Goal: Register for event/course

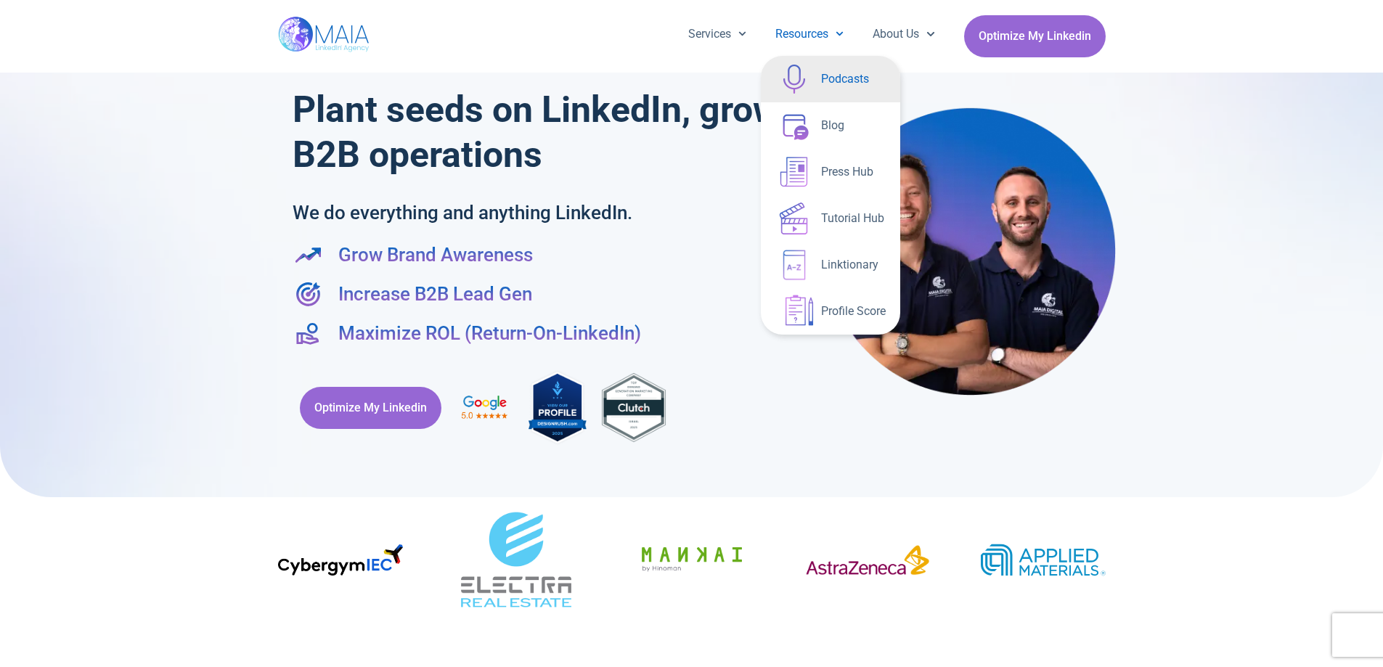
click at [834, 84] on link "Podcasts" at bounding box center [830, 79] width 139 height 46
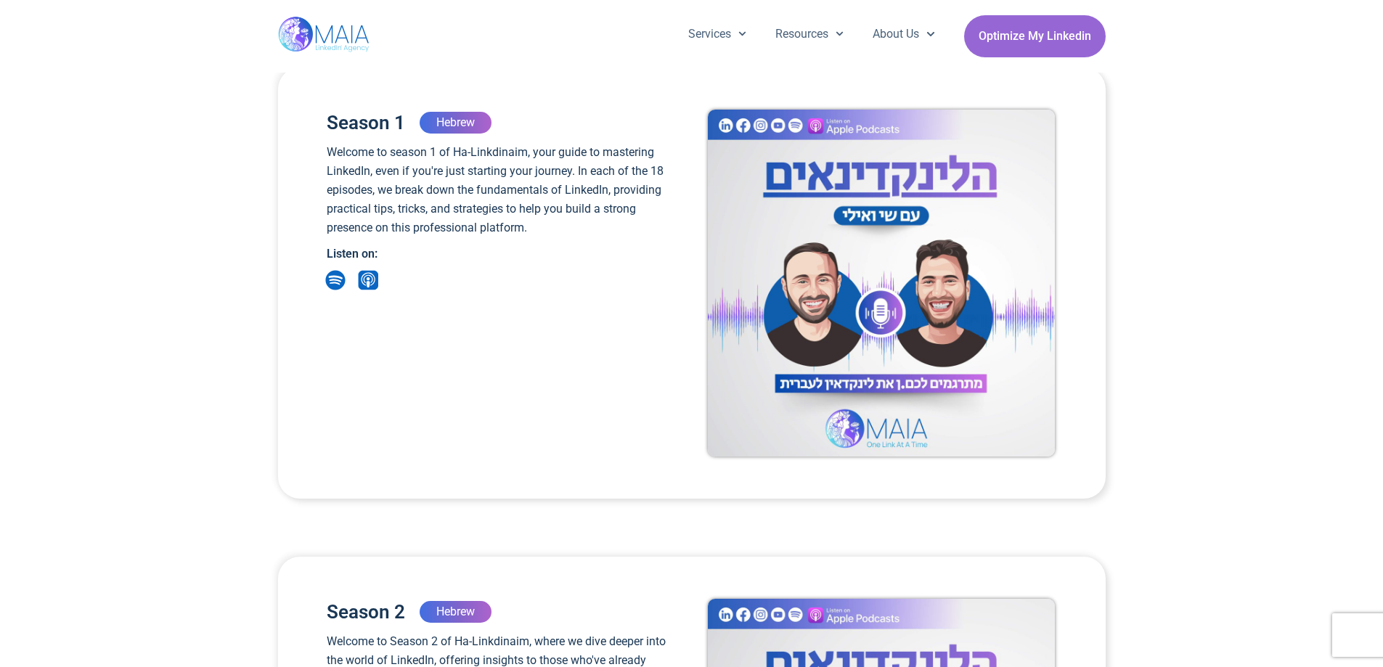
scroll to position [290, 0]
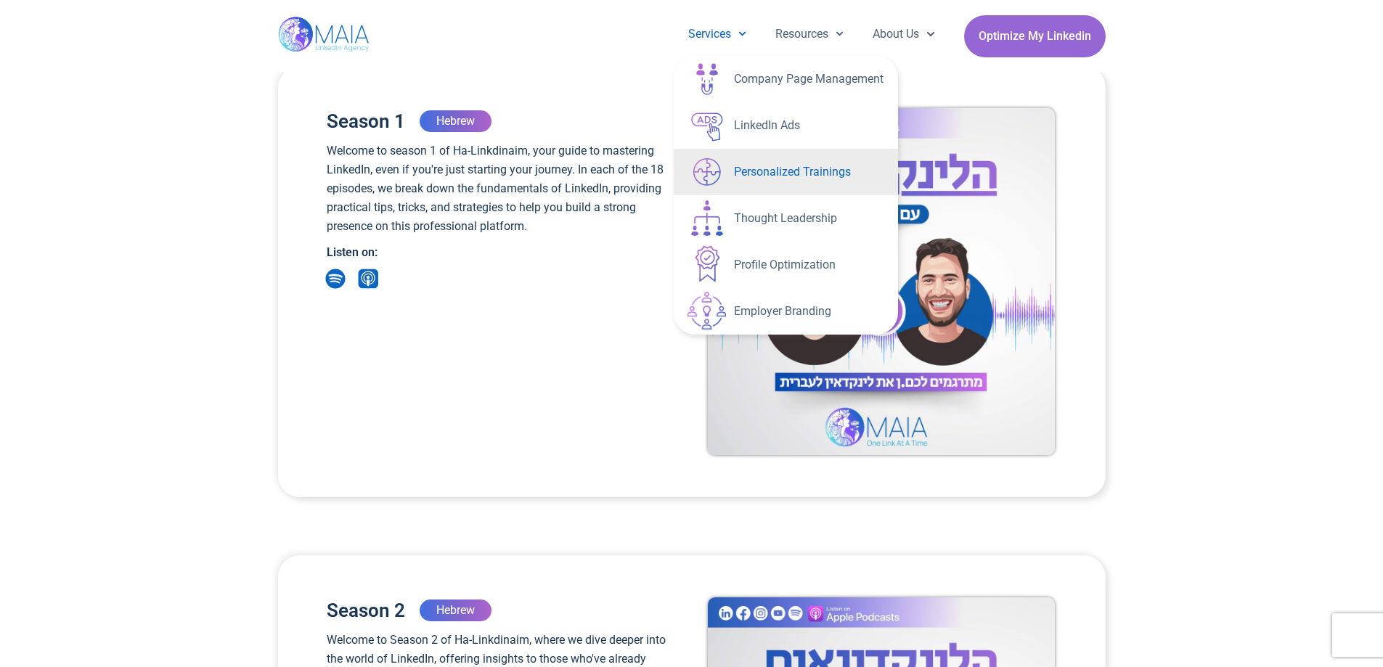
click at [834, 173] on link "Personalized Trainings" at bounding box center [786, 172] width 224 height 46
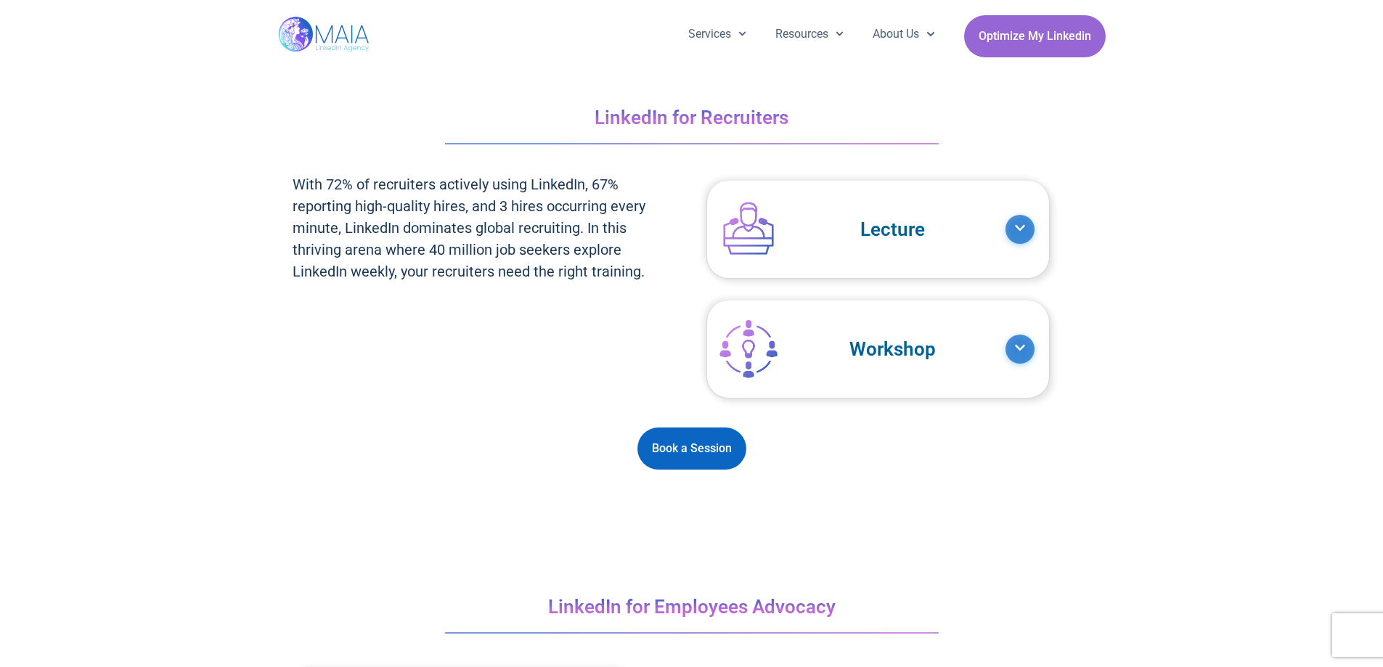
scroll to position [2905, 0]
click at [1020, 346] on icon at bounding box center [1020, 349] width 12 height 12
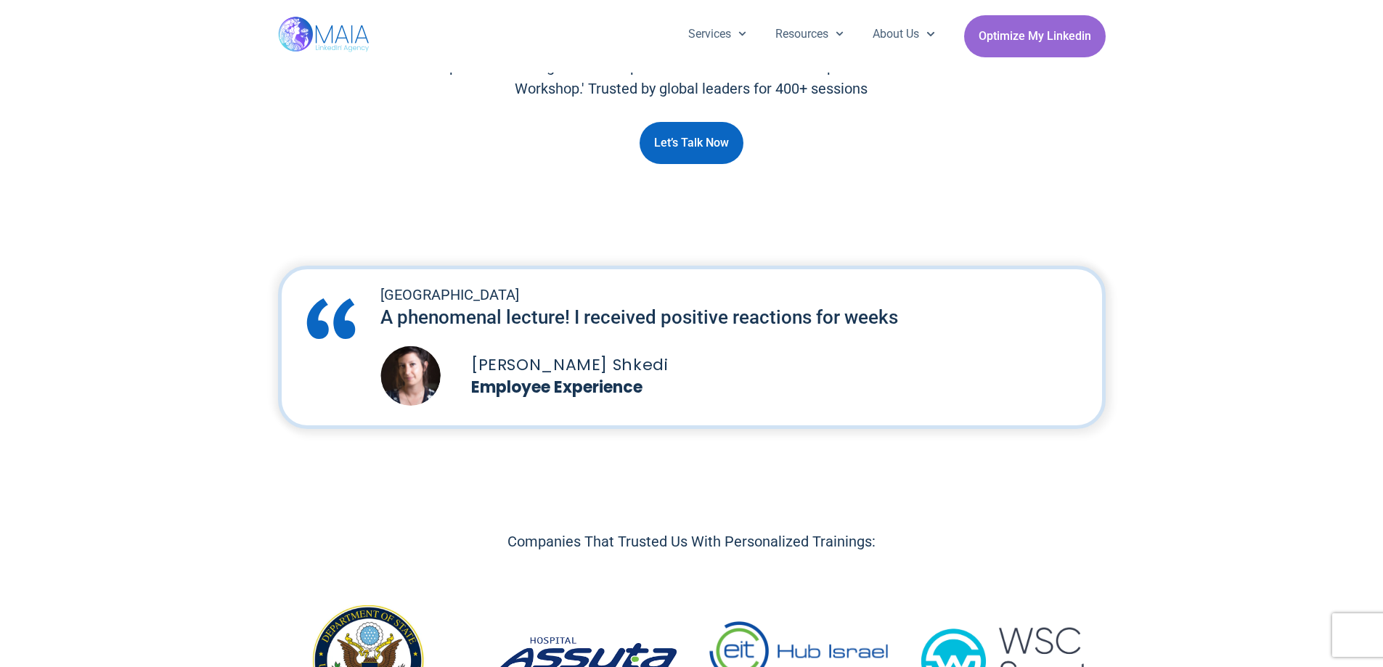
scroll to position [290, 0]
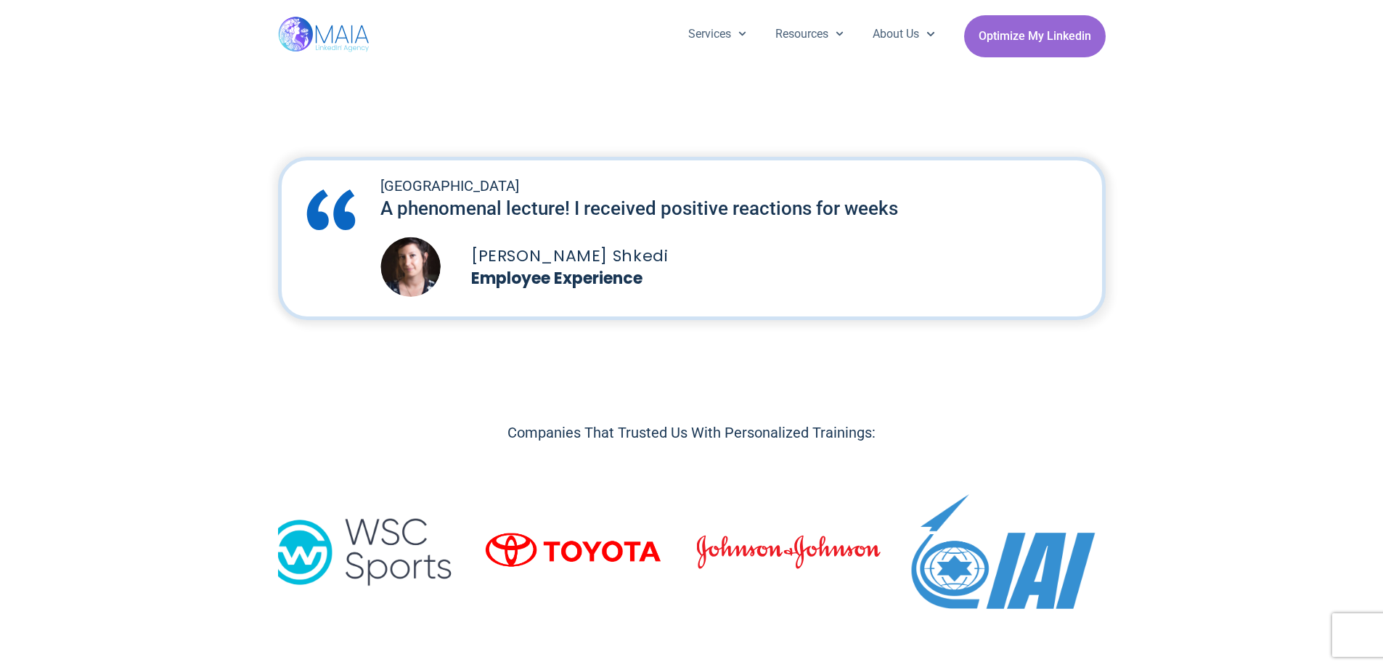
click at [388, 540] on img "6 / 17" at bounding box center [360, 552] width 184 height 97
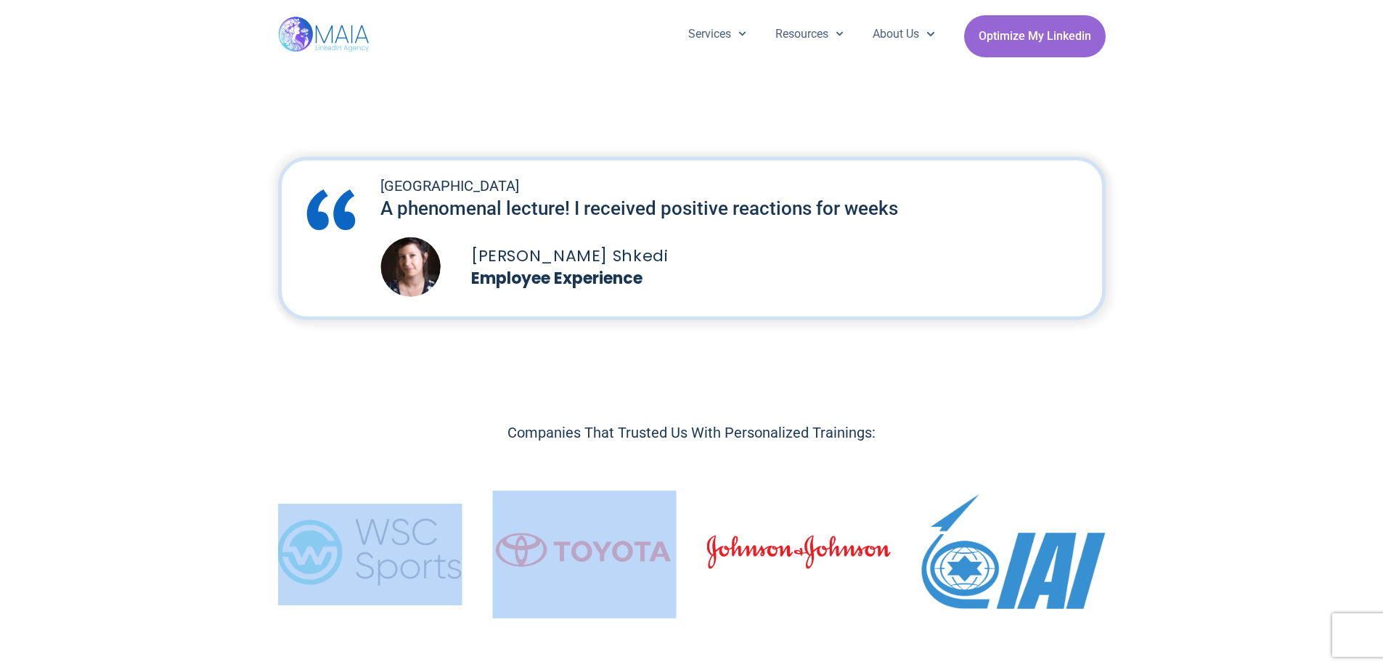
drag, startPoint x: 892, startPoint y: 534, endPoint x: 553, endPoint y: 547, distance: 340.1
click at [553, 547] on div "Image Carousel" at bounding box center [692, 554] width 828 height 134
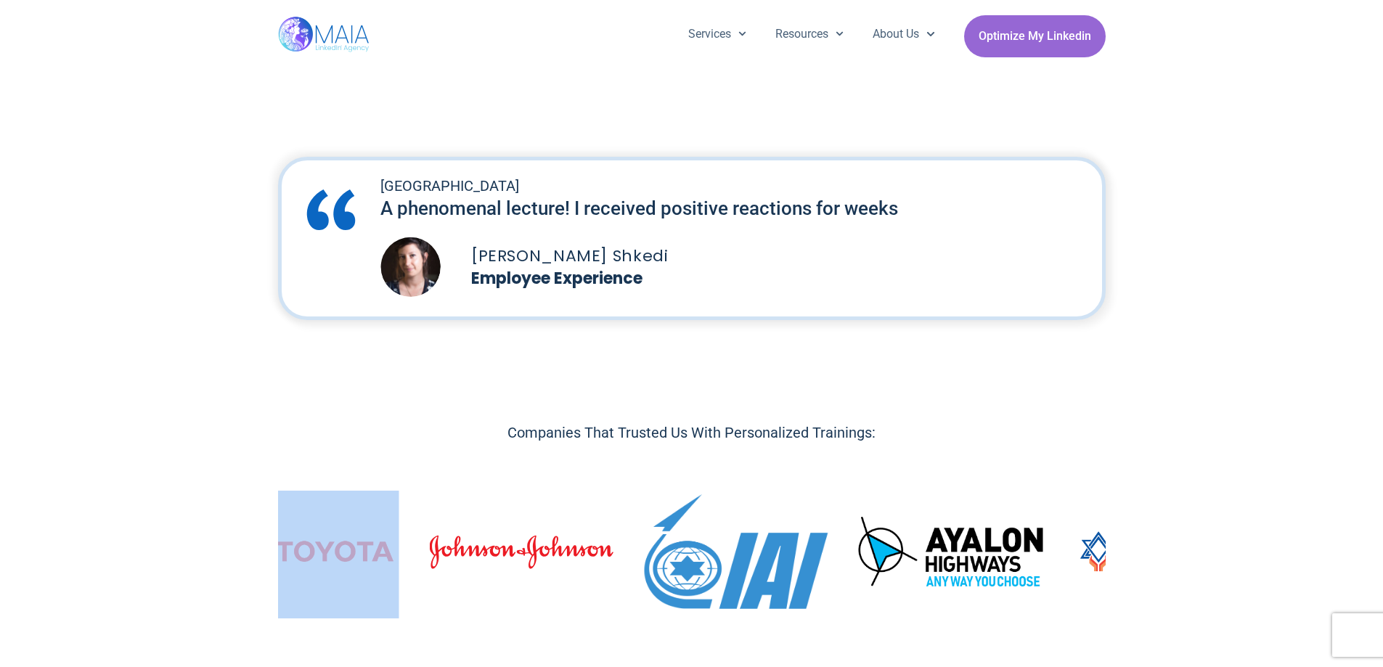
click at [556, 549] on img "8 / 17" at bounding box center [522, 552] width 184 height 38
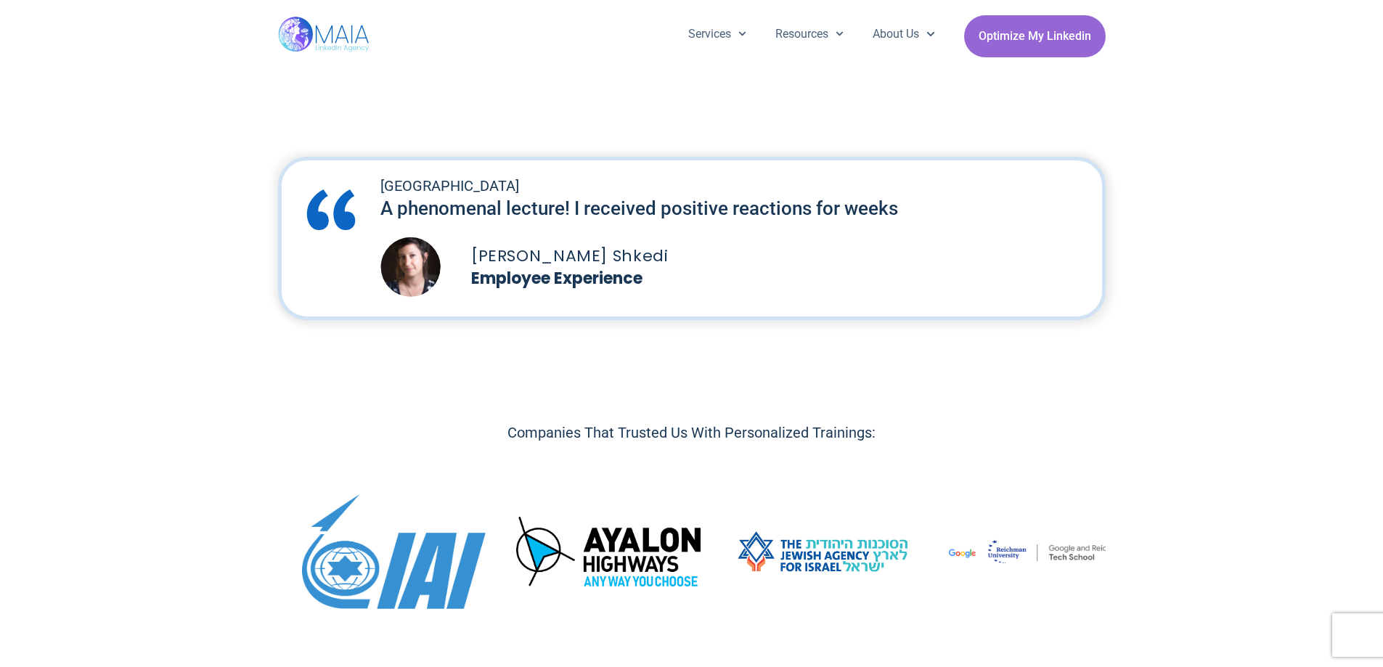
click at [545, 553] on img "10 / 17" at bounding box center [608, 552] width 184 height 70
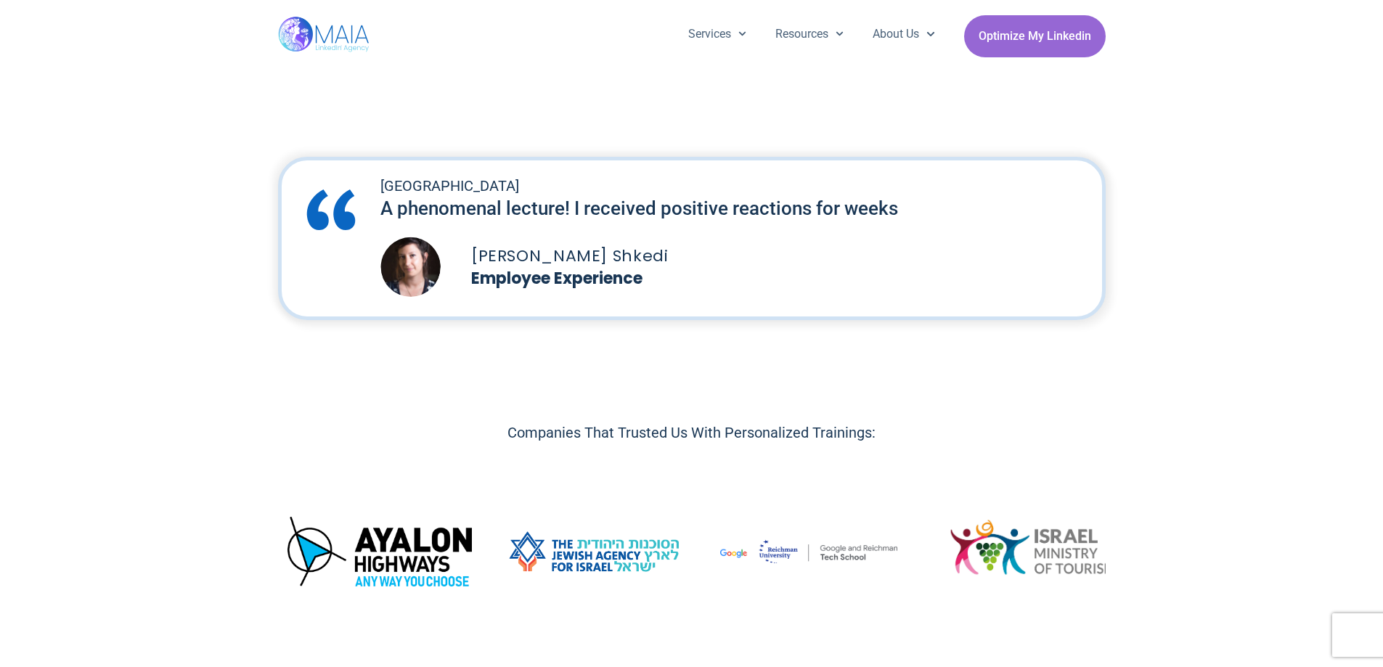
click at [595, 561] on img "11 / 17" at bounding box center [595, 551] width 184 height 65
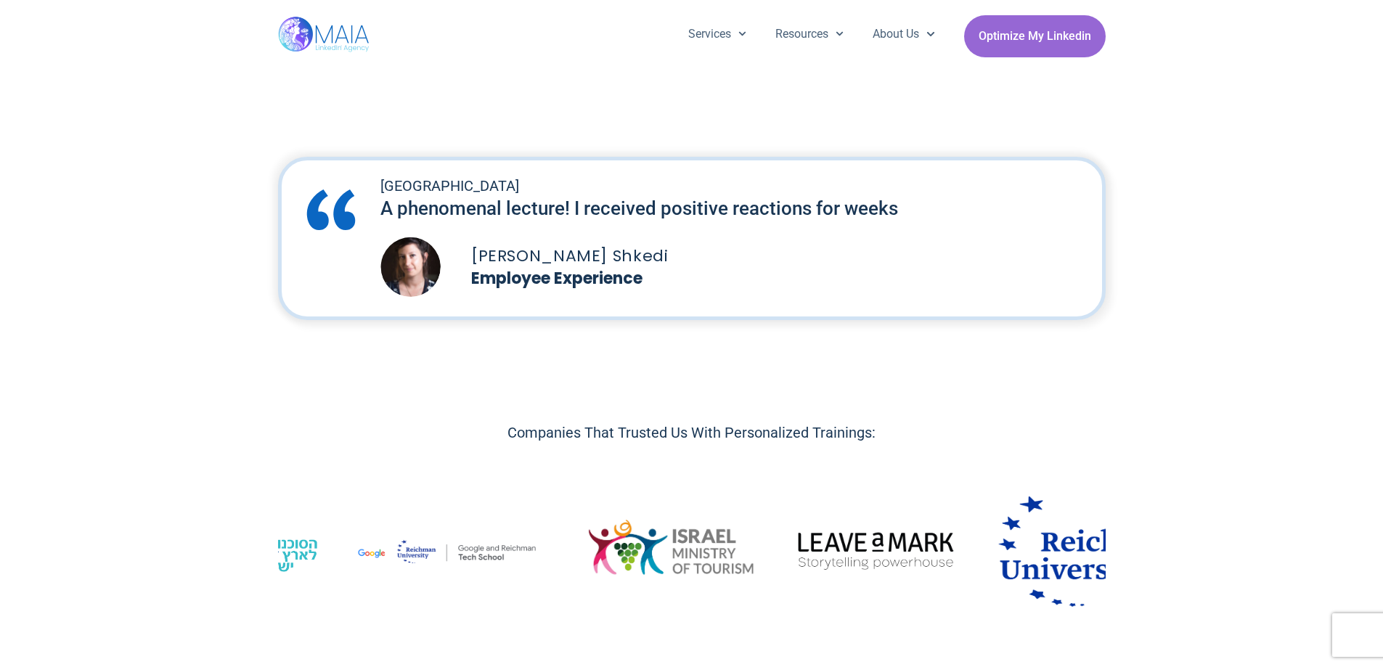
click at [534, 559] on img "12 / 17" at bounding box center [447, 552] width 184 height 41
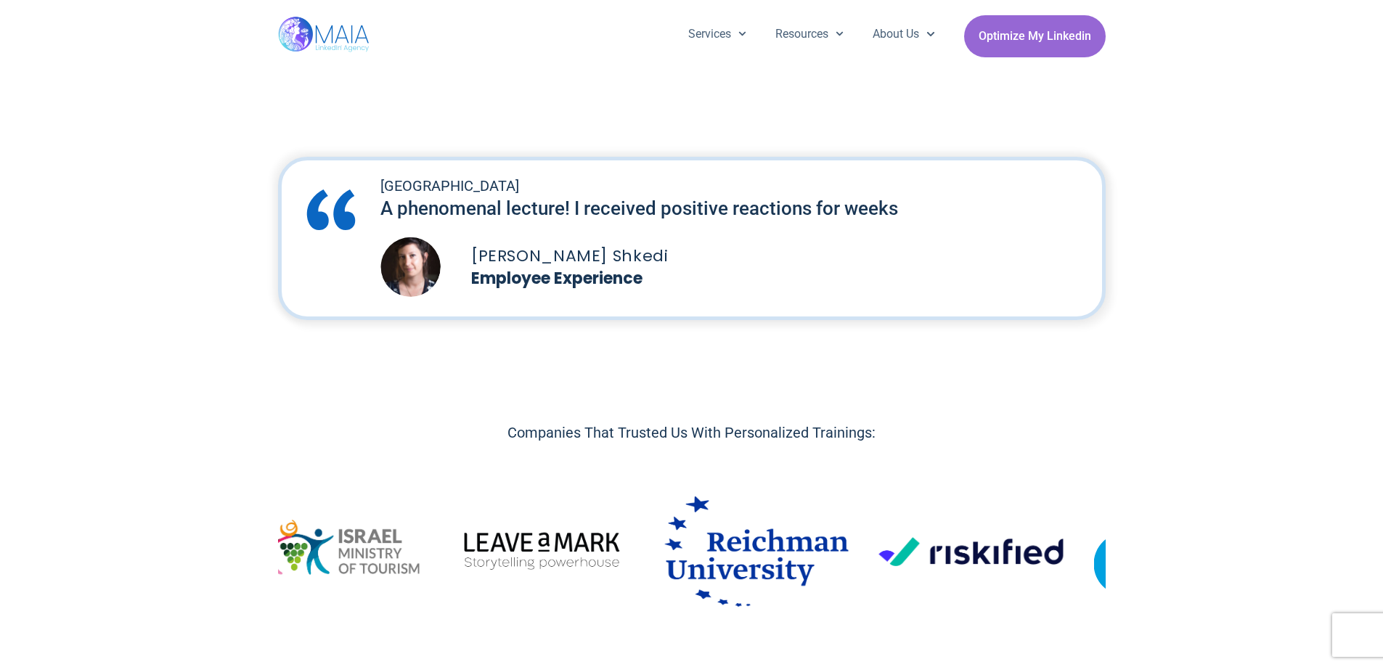
click at [529, 555] on img "14 / 17" at bounding box center [542, 552] width 184 height 66
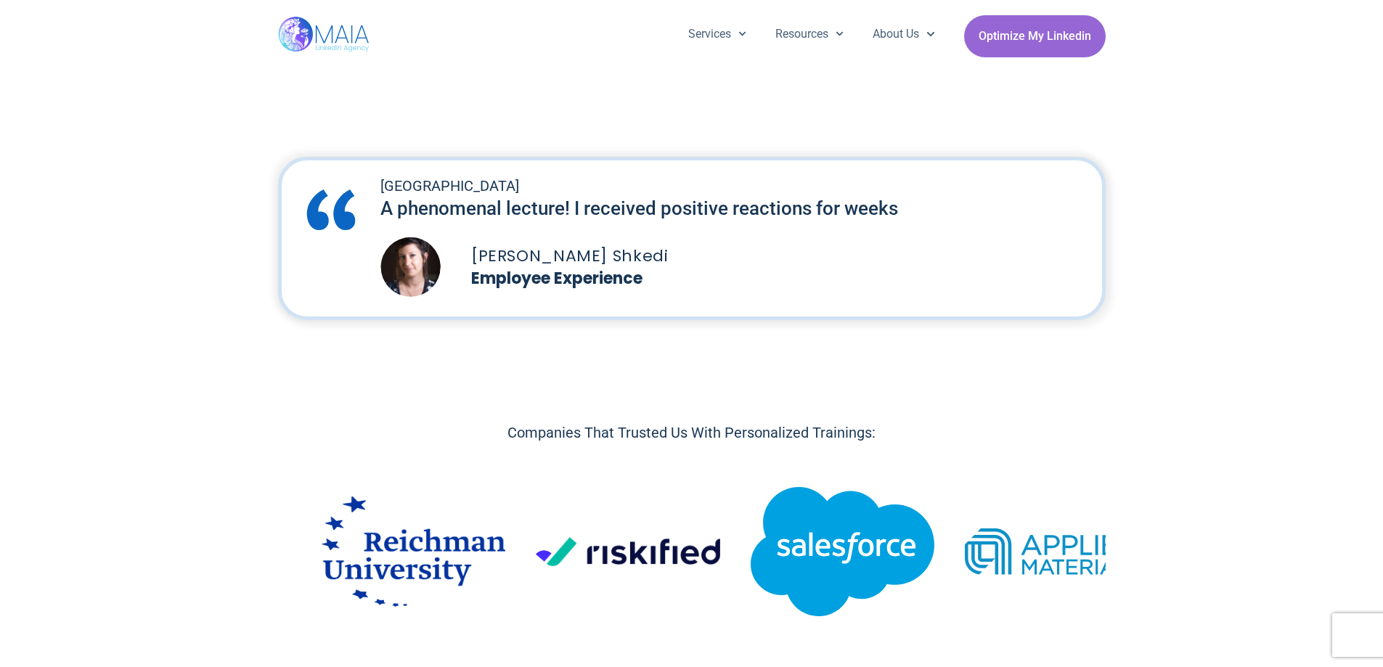
click at [484, 548] on img "15 / 17" at bounding box center [414, 552] width 184 height 110
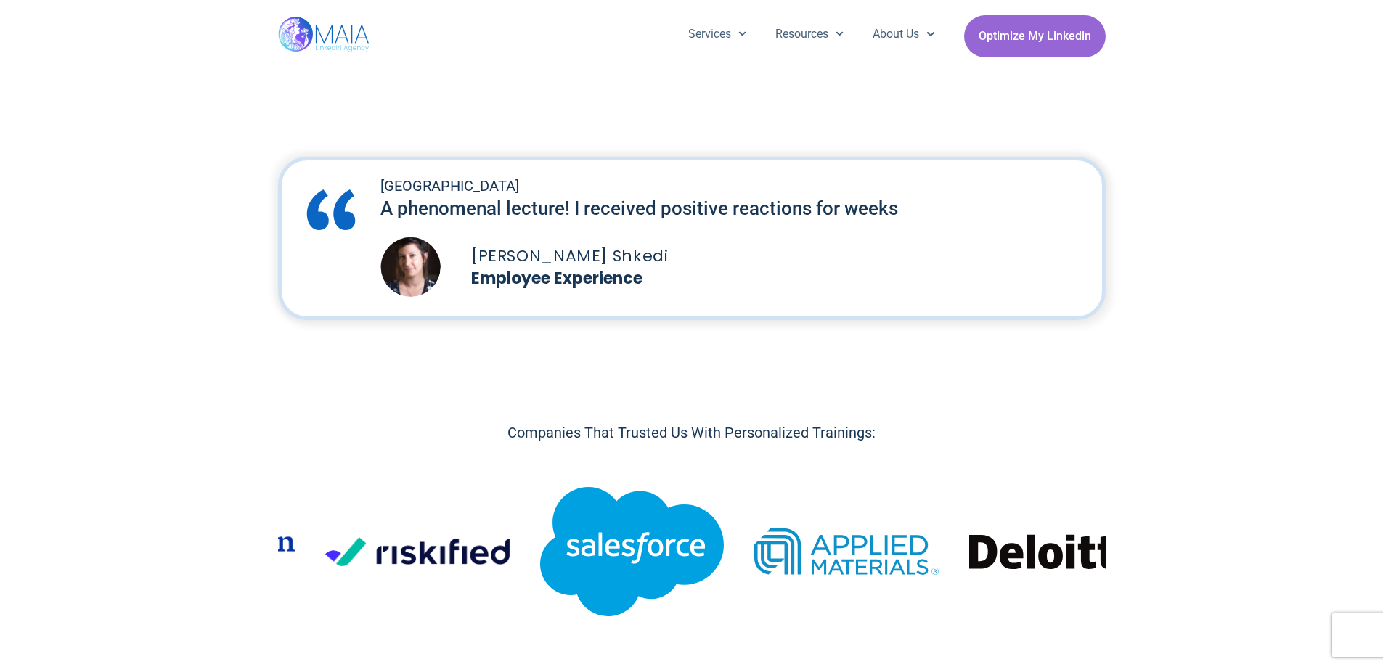
click at [594, 548] on img "17 / 17" at bounding box center [632, 551] width 184 height 129
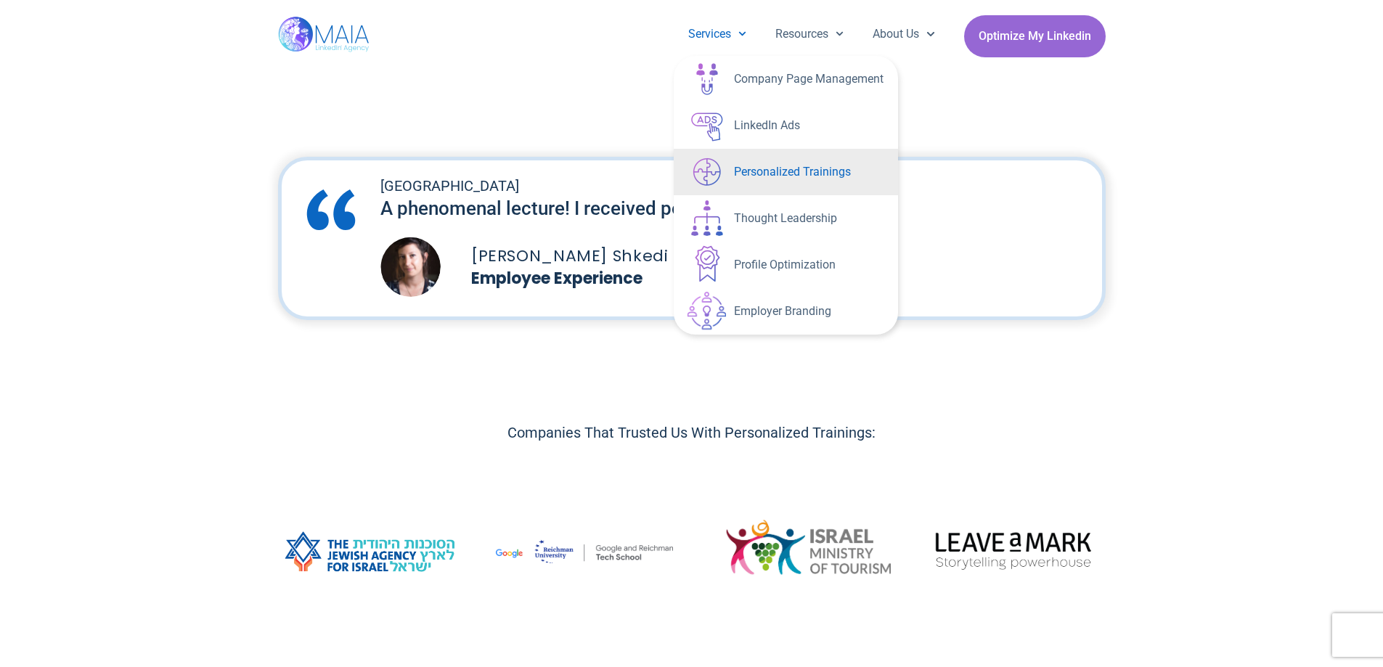
click at [1194, 227] on div "Tel Aviv University A phenomenal lecture! I received positive reactions for wee…" at bounding box center [691, 239] width 1383 height 178
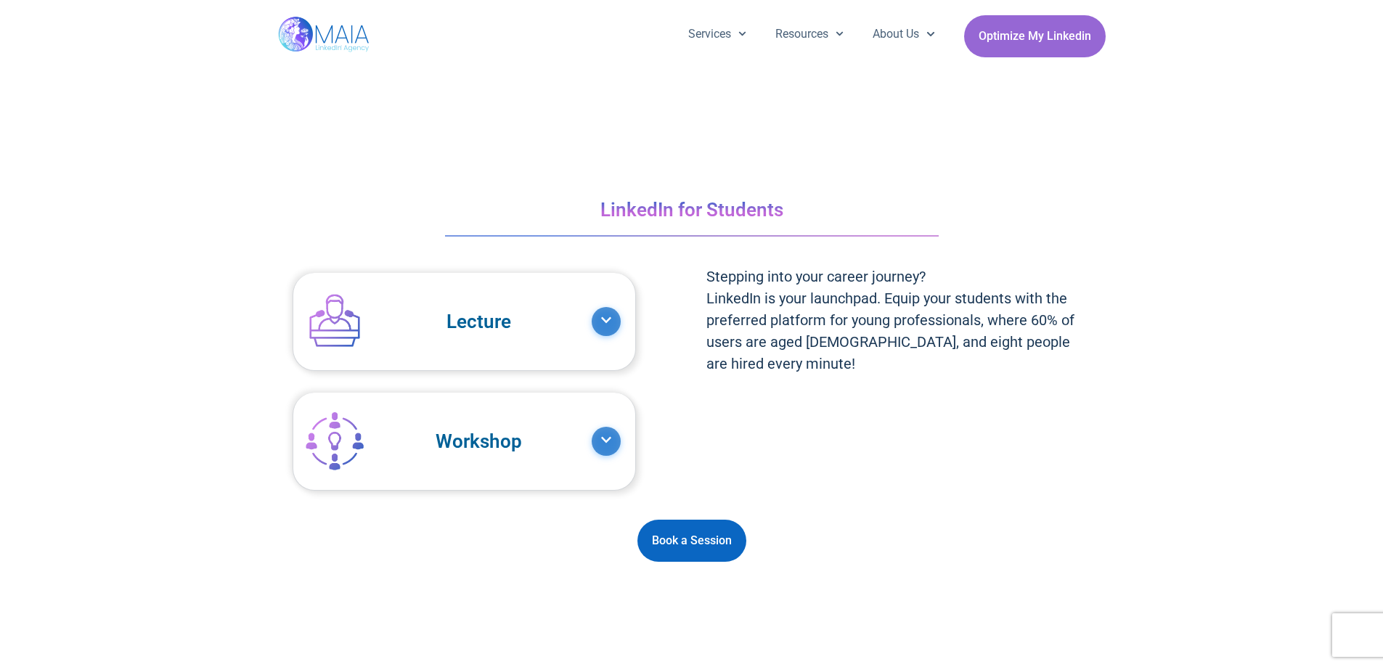
scroll to position [2396, 0]
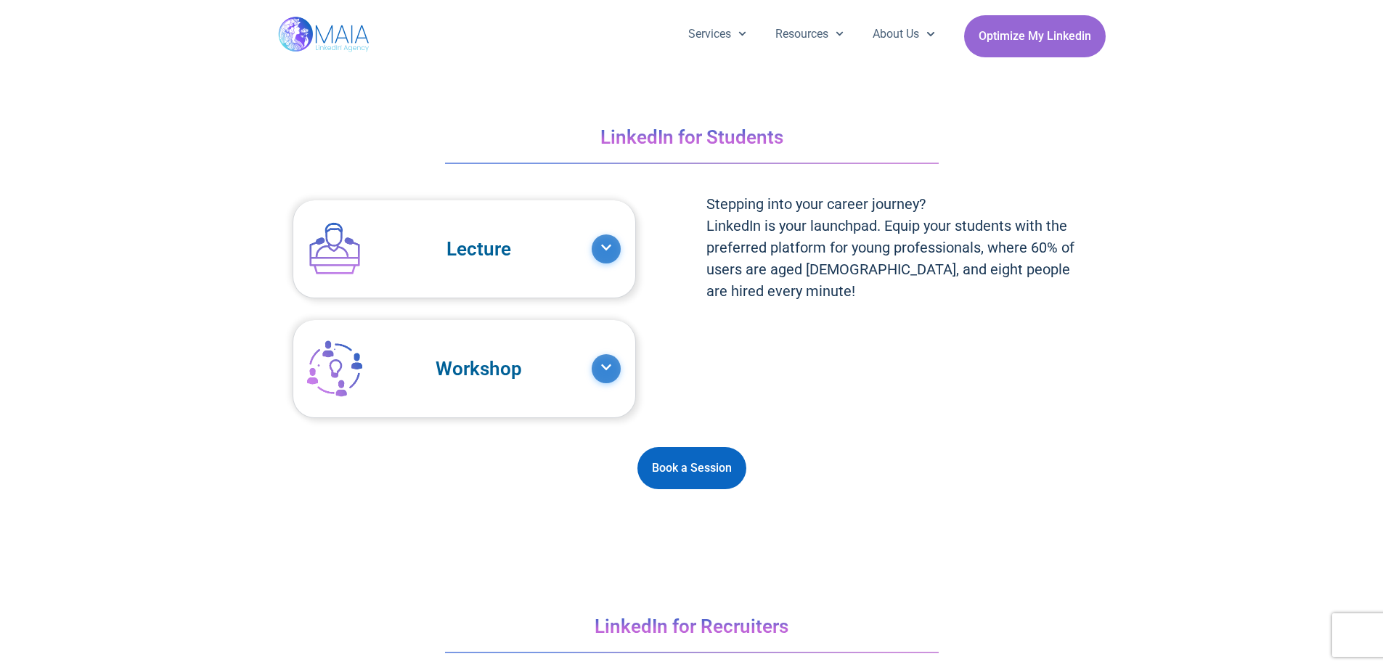
click at [598, 349] on div "Workshop" at bounding box center [464, 368] width 342 height 97
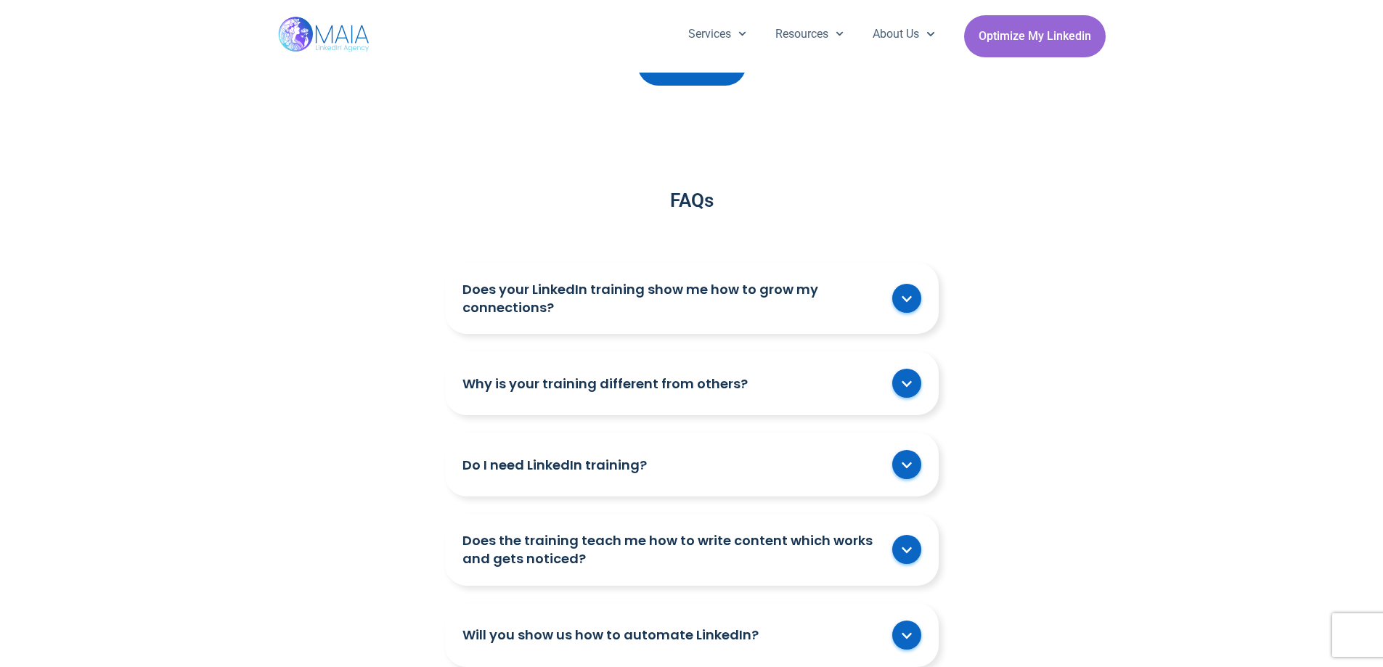
scroll to position [4430, 0]
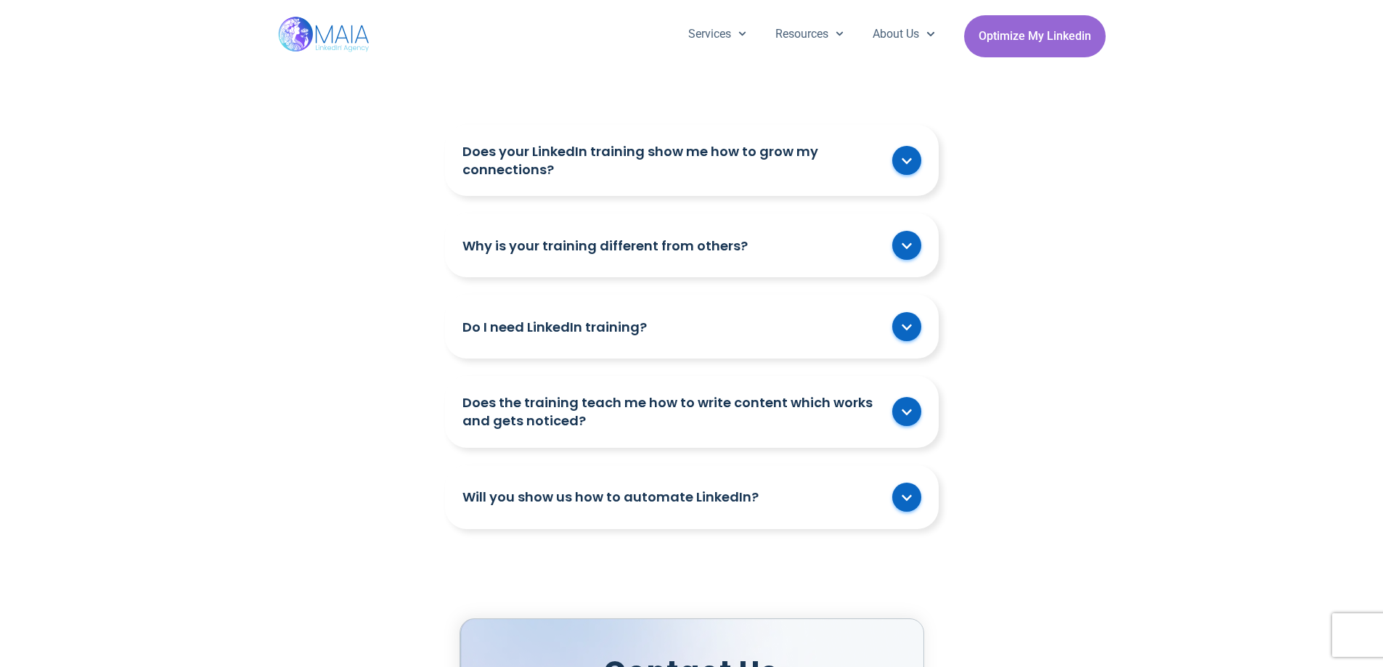
click at [898, 236] on span at bounding box center [906, 245] width 29 height 29
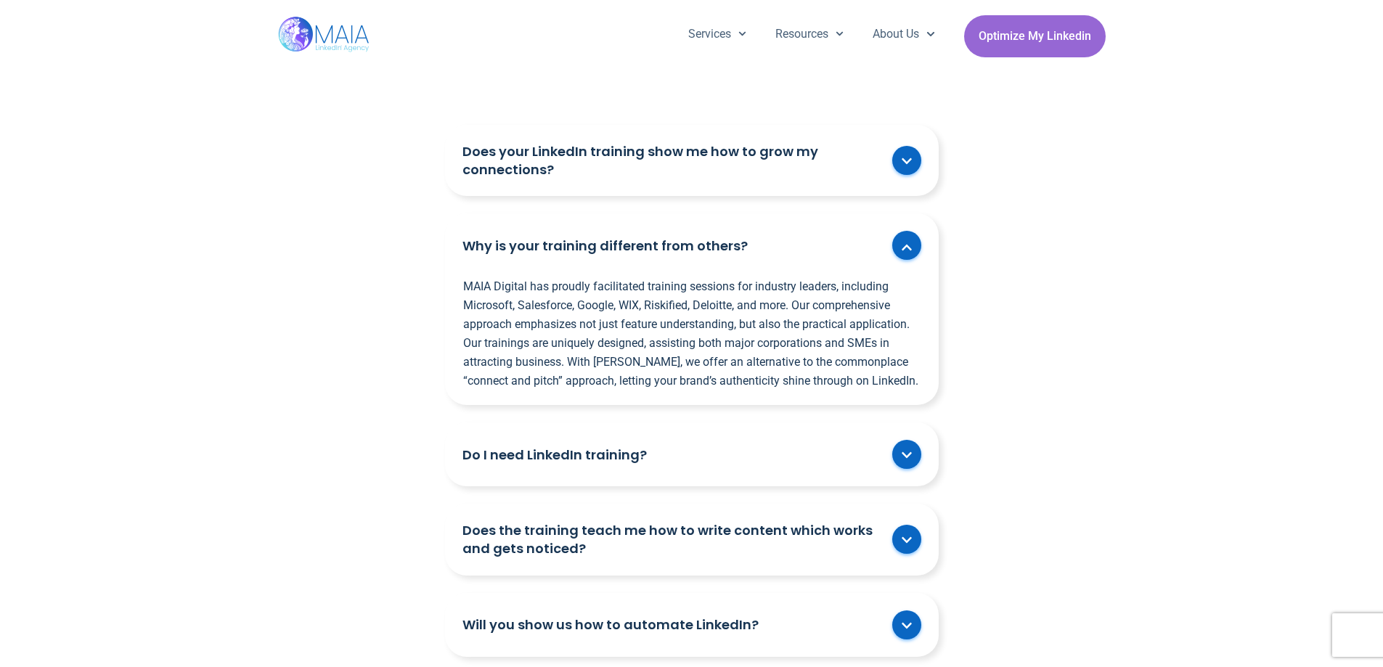
click at [905, 243] on icon at bounding box center [907, 248] width 12 height 12
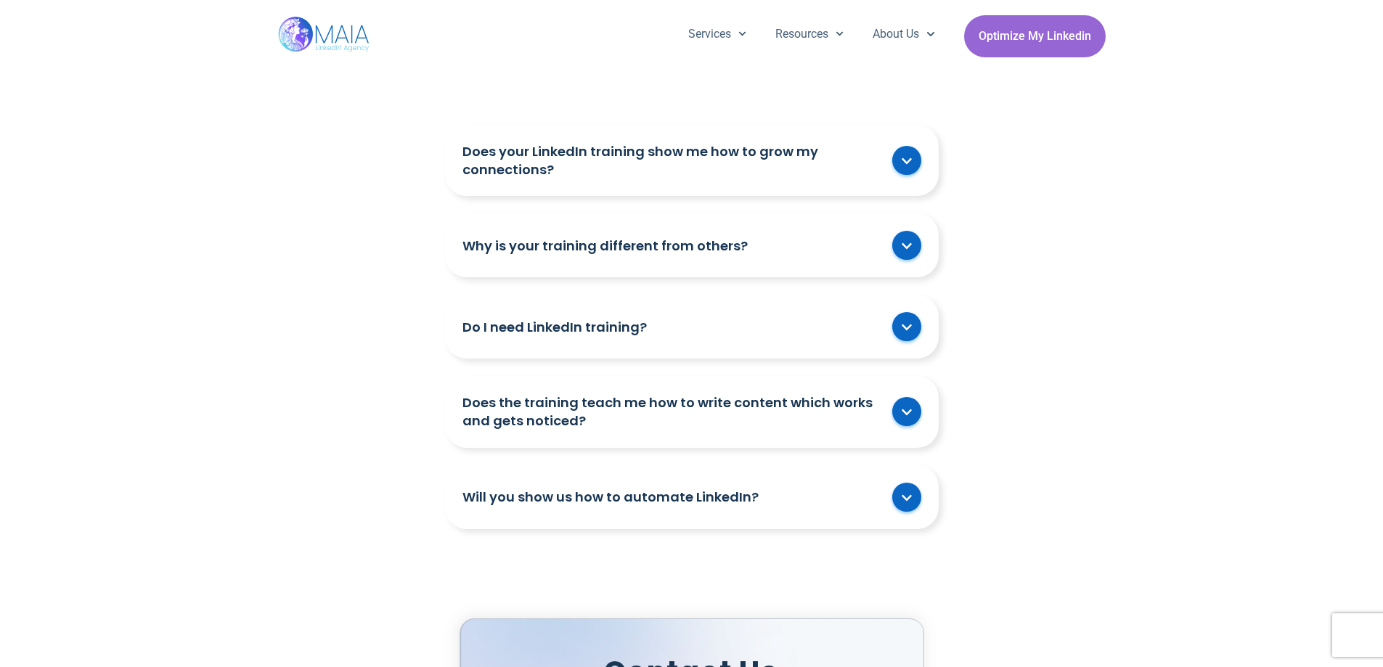
click at [901, 322] on icon at bounding box center [907, 328] width 12 height 12
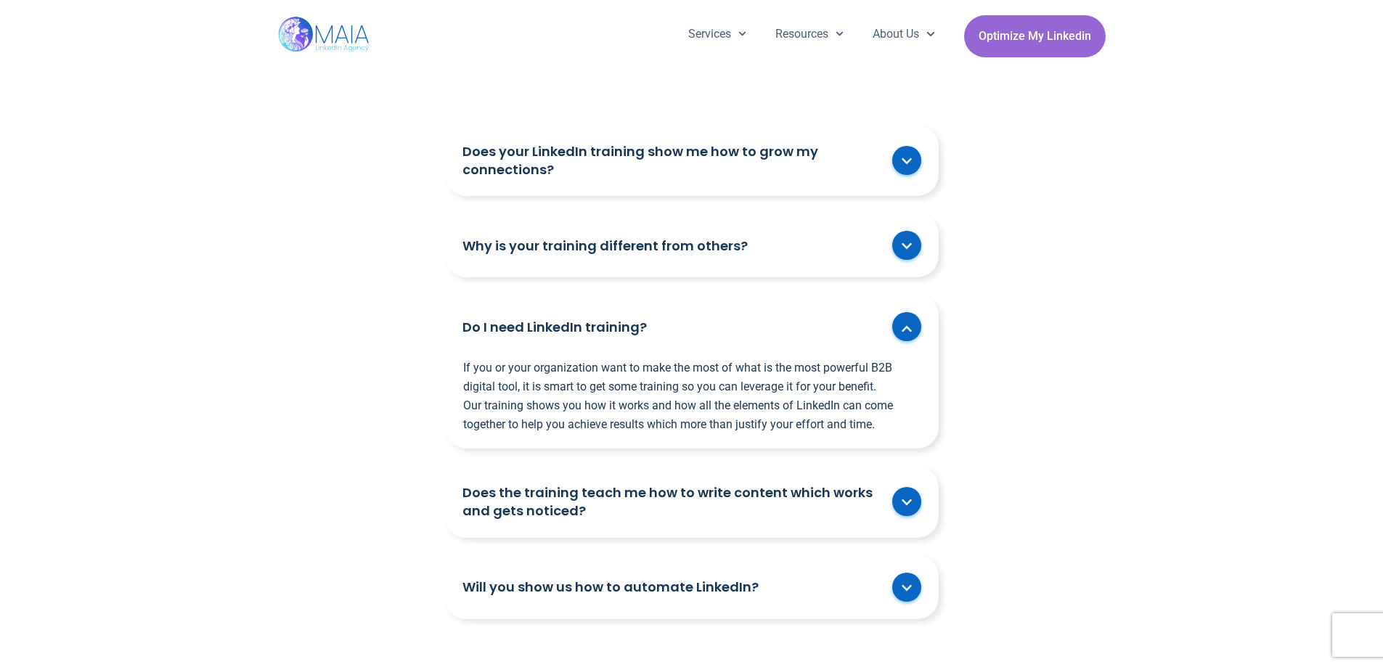
click at [903, 335] on span at bounding box center [906, 326] width 29 height 29
